Goal: Information Seeking & Learning: Learn about a topic

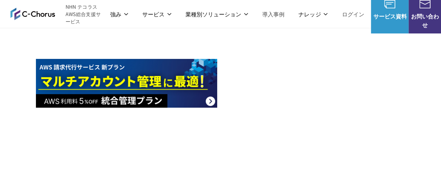
scroll to position [1325, 0]
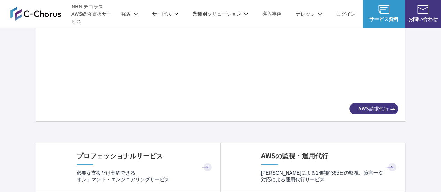
click at [283, 69] on img at bounding box center [220, 51] width 330 height 92
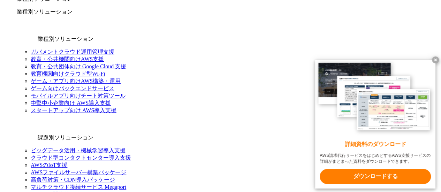
scroll to position [767, 0]
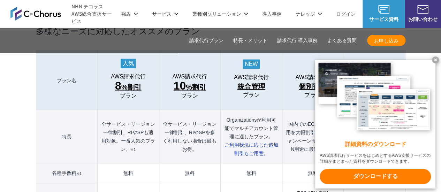
click at [434, 58] on x-t at bounding box center [435, 59] width 7 height 7
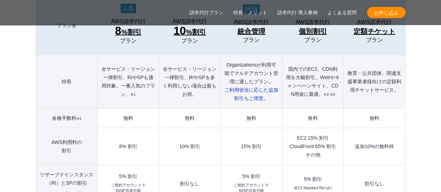
scroll to position [837, 0]
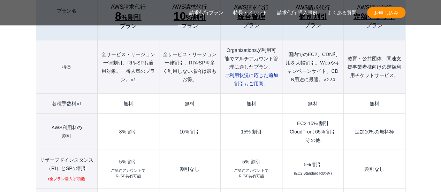
drag, startPoint x: 243, startPoint y: 115, endPoint x: 248, endPoint y: 114, distance: 5.3
click at [244, 115] on td "15% 割引" at bounding box center [251, 132] width 61 height 37
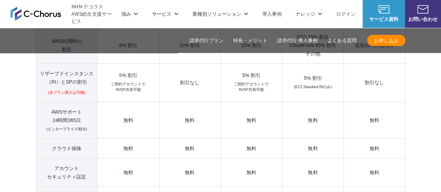
scroll to position [906, 0]
